Goal: Task Accomplishment & Management: Use online tool/utility

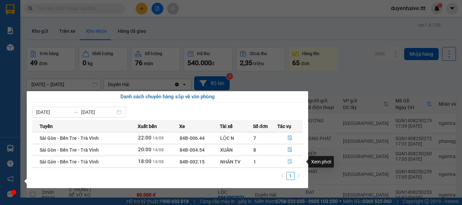
click at [291, 160] on icon "file-done" at bounding box center [290, 161] width 5 height 5
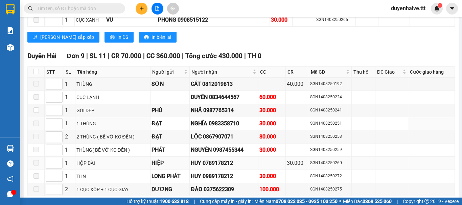
scroll to position [1223, 0]
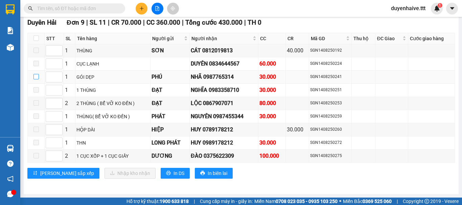
click at [37, 75] on input "checkbox" at bounding box center [35, 76] width 5 height 5
checkbox input "true"
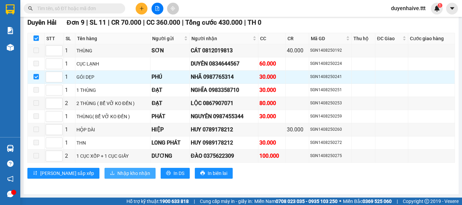
click at [117, 176] on span "Nhập kho nhận" at bounding box center [133, 173] width 33 height 7
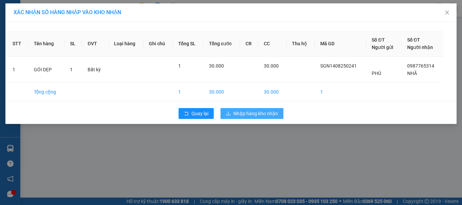
click at [253, 110] on span "Nhập hàng kho nhận" at bounding box center [255, 113] width 45 height 7
